Goal: Information Seeking & Learning: Learn about a topic

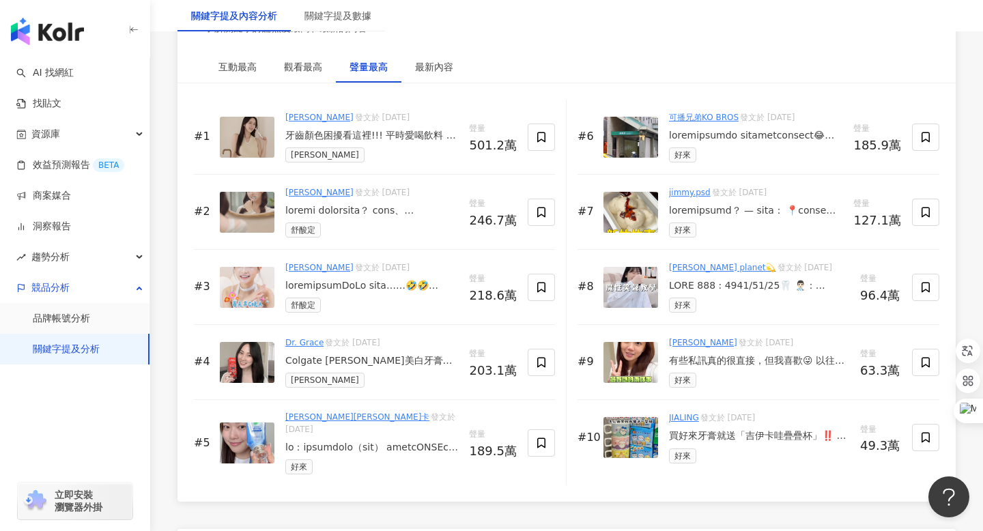
click at [240, 138] on img at bounding box center [247, 137] width 55 height 41
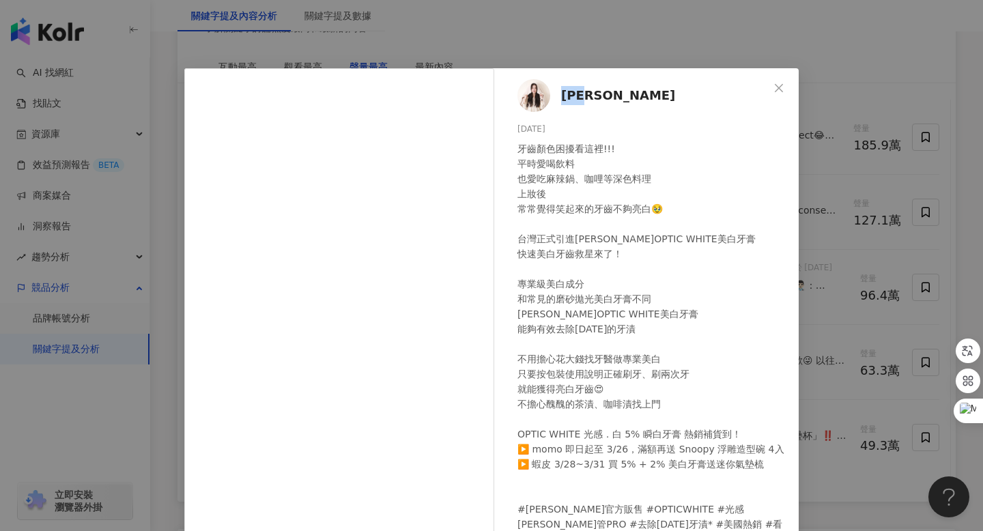
drag, startPoint x: 600, startPoint y: 93, endPoint x: 563, endPoint y: 98, distance: 37.9
click at [563, 98] on div "曾玄玄 2024/10/9 4,619 81 500.8萬" at bounding box center [650, 312] width 298 height 489
copy span "[PERSON_NAME]"
click at [780, 86] on icon "close" at bounding box center [779, 87] width 8 height 8
